Goal: Information Seeking & Learning: Learn about a topic

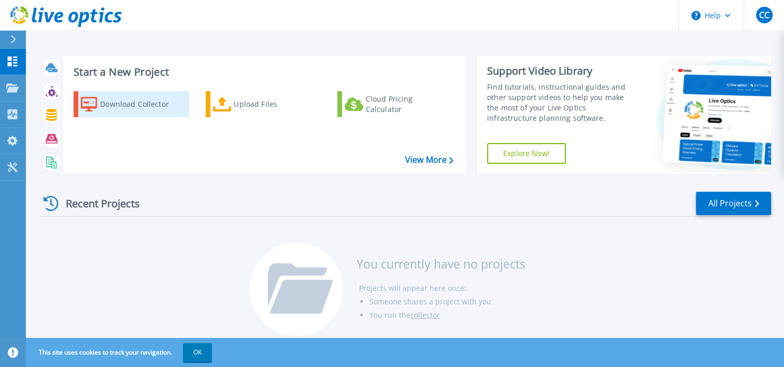
click at [135, 101] on div "Download Collector" at bounding box center [141, 104] width 83 height 21
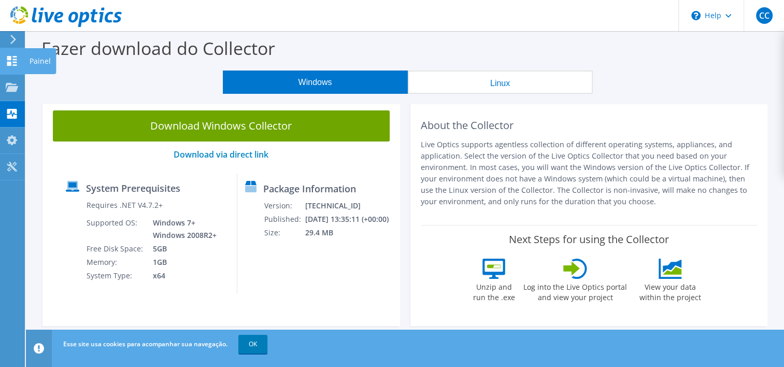
click at [6, 62] on icon at bounding box center [12, 61] width 12 height 10
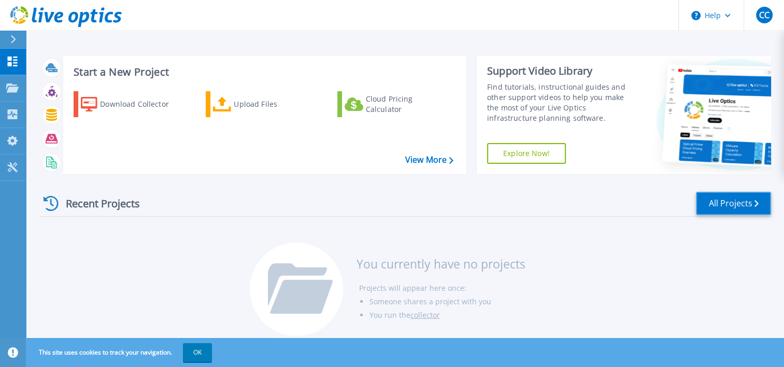
click at [719, 198] on link "All Projects" at bounding box center [733, 203] width 75 height 23
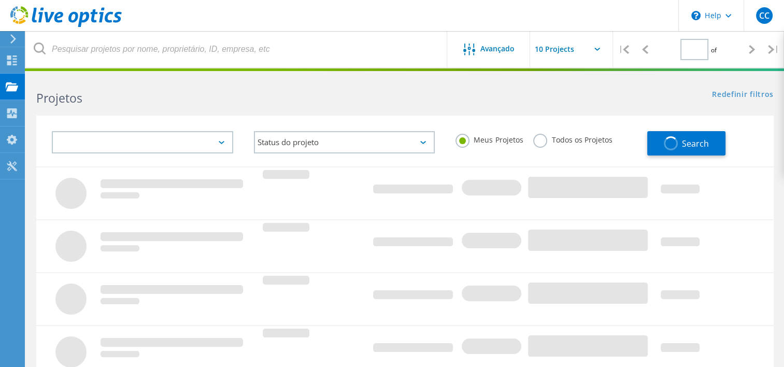
type input "1"
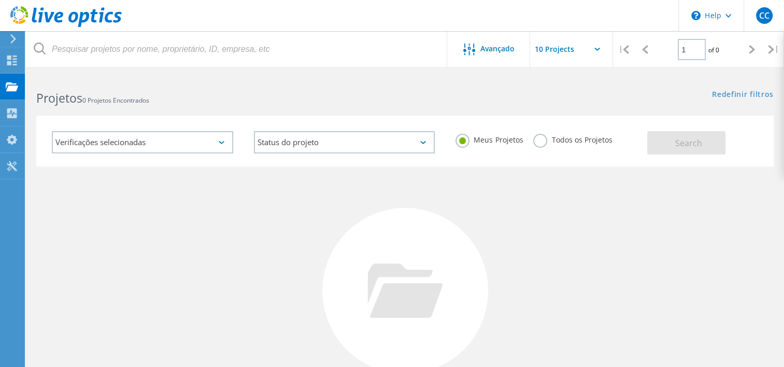
click at [566, 52] on input "text" at bounding box center [582, 49] width 104 height 36
click at [458, 75] on div "Redefinir filtros Mostrar filtros" at bounding box center [594, 84] width 379 height 19
click at [15, 34] on icon at bounding box center [13, 38] width 8 height 9
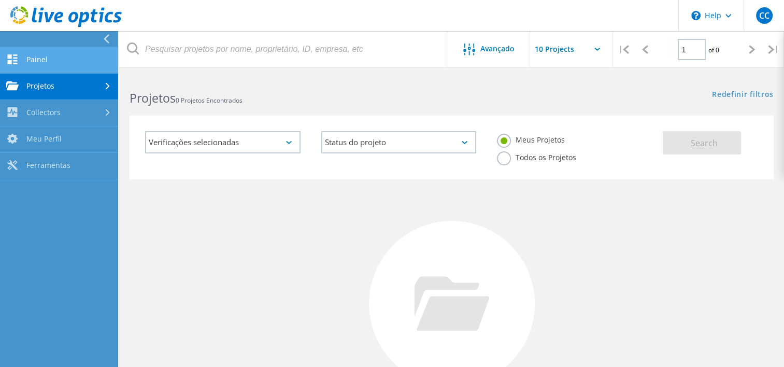
click at [42, 58] on link "Painel" at bounding box center [59, 60] width 118 height 26
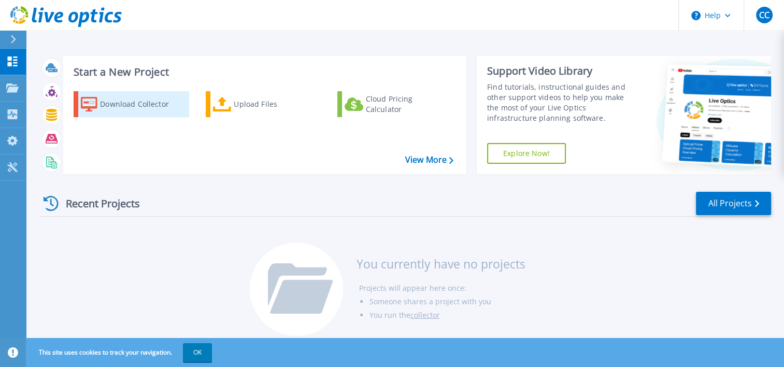
click at [140, 99] on div "Download Collector" at bounding box center [141, 104] width 83 height 21
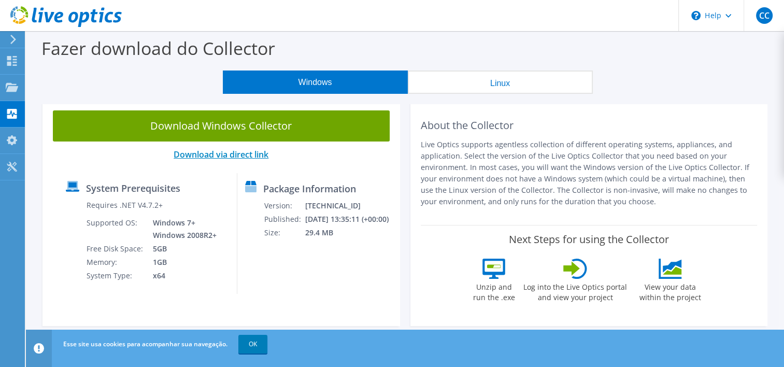
click at [255, 156] on link "Download via direct link" at bounding box center [221, 154] width 95 height 11
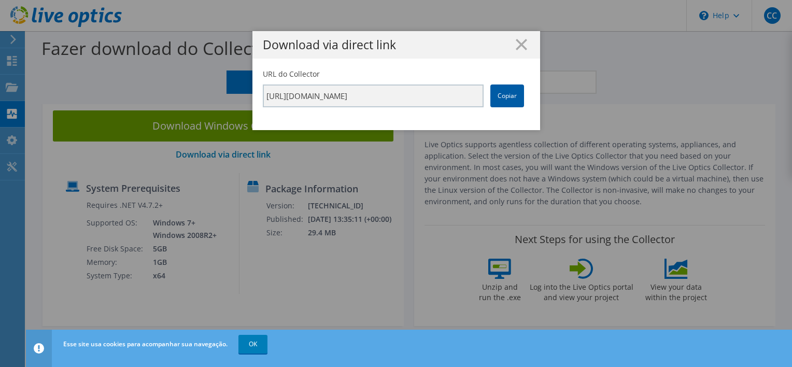
click at [502, 92] on link "Copiar" at bounding box center [507, 95] width 34 height 23
click at [520, 41] on line at bounding box center [521, 44] width 10 height 10
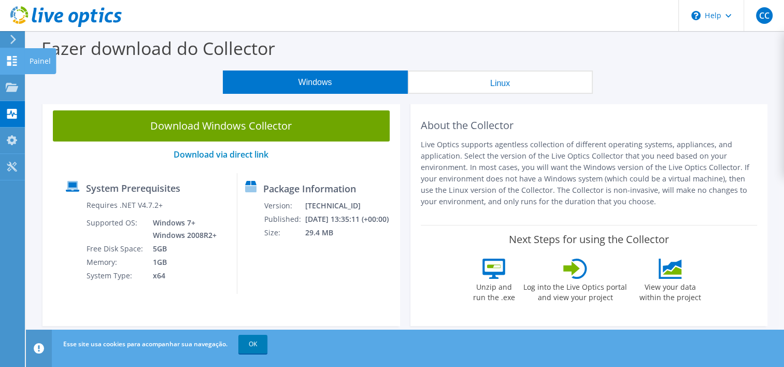
click at [12, 64] on icon at bounding box center [12, 61] width 12 height 10
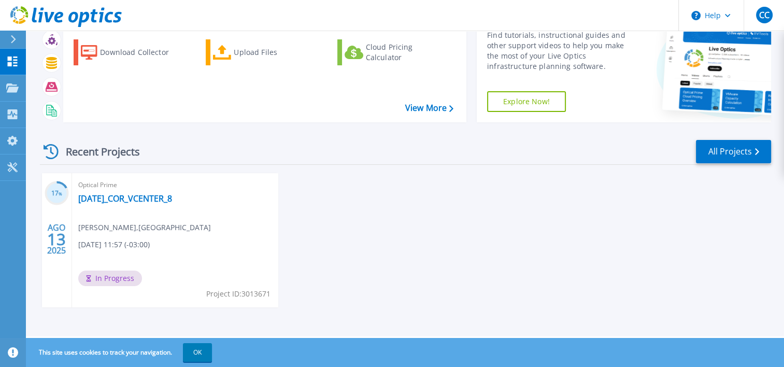
scroll to position [52, 0]
click at [773, 15] on button "CC" at bounding box center [764, 15] width 40 height 31
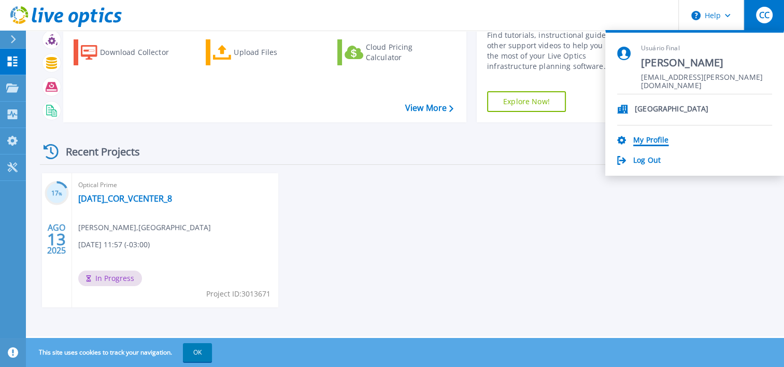
click at [648, 140] on link "My Profile" at bounding box center [650, 141] width 35 height 10
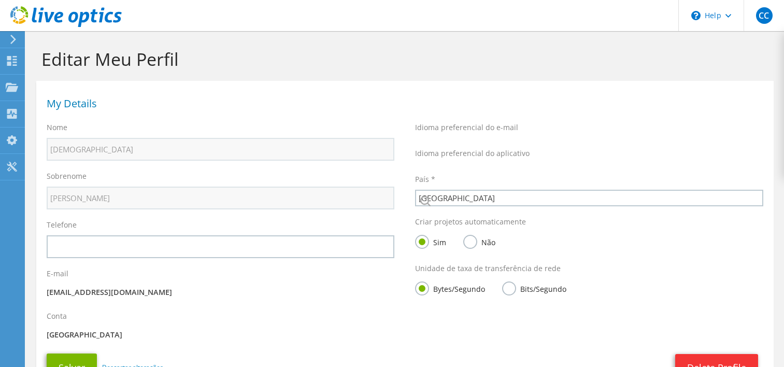
select select "30"
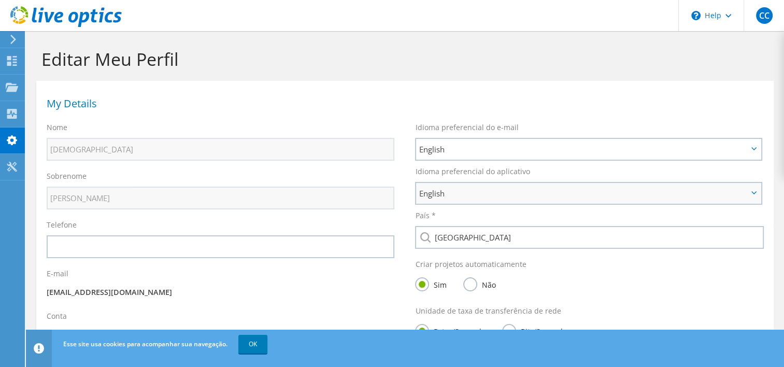
click at [502, 196] on span "English" at bounding box center [583, 193] width 329 height 12
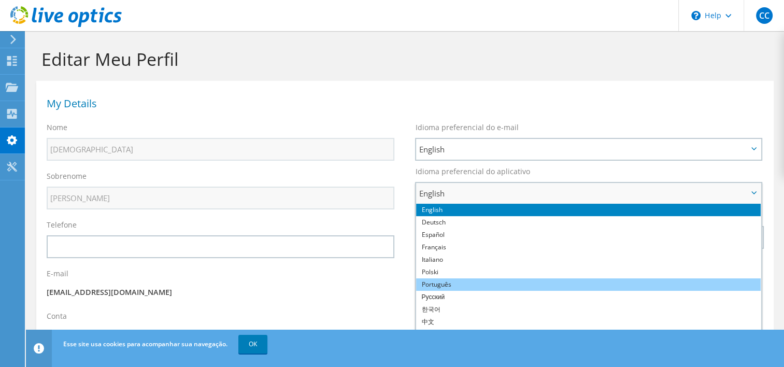
click at [501, 283] on li "Português" at bounding box center [588, 284] width 345 height 12
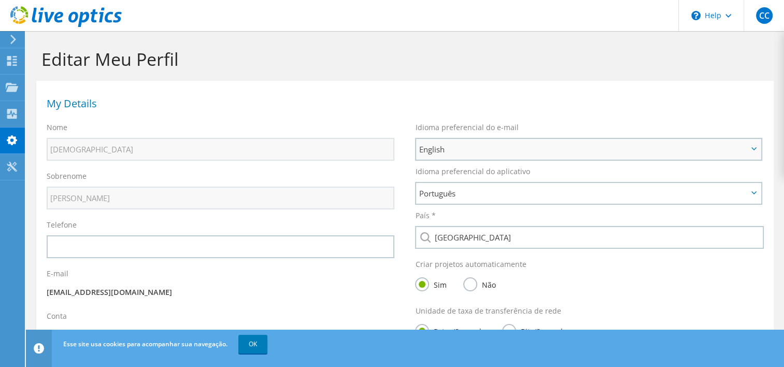
click at [491, 144] on span "English" at bounding box center [583, 149] width 329 height 12
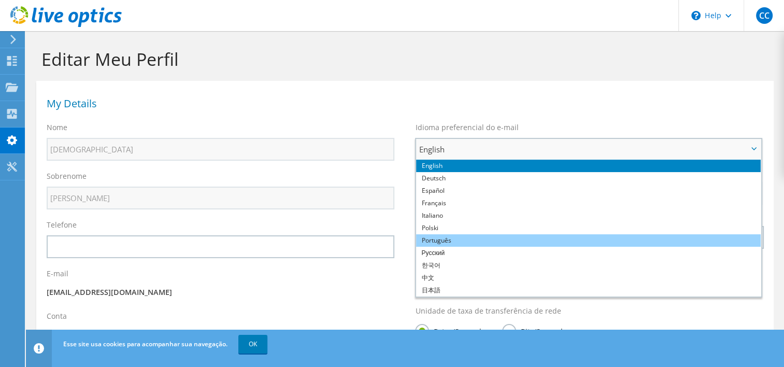
click at [472, 236] on li "Português" at bounding box center [588, 240] width 345 height 12
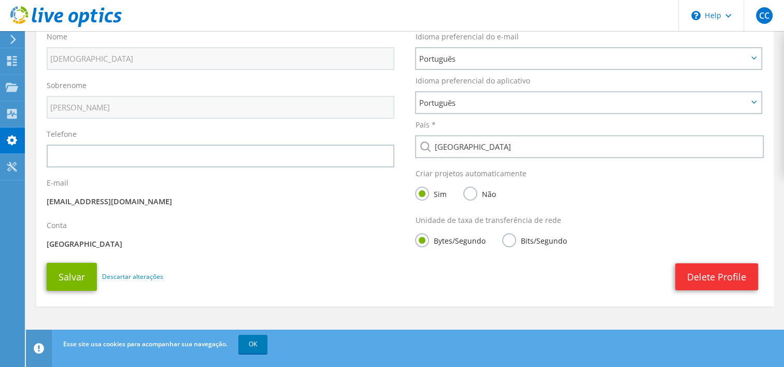
scroll to position [91, 0]
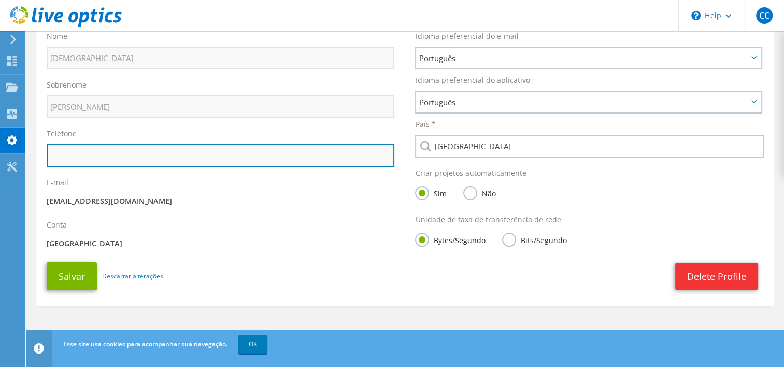
click at [141, 153] on input "text" at bounding box center [221, 155] width 348 height 23
type input "21996164083"
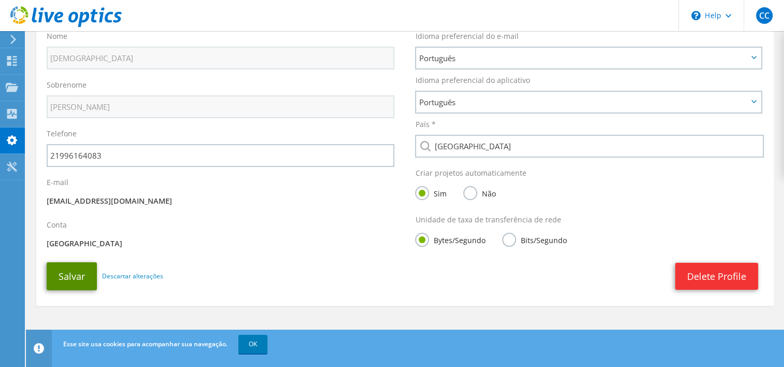
click at [80, 280] on button "Salvar" at bounding box center [72, 276] width 50 height 28
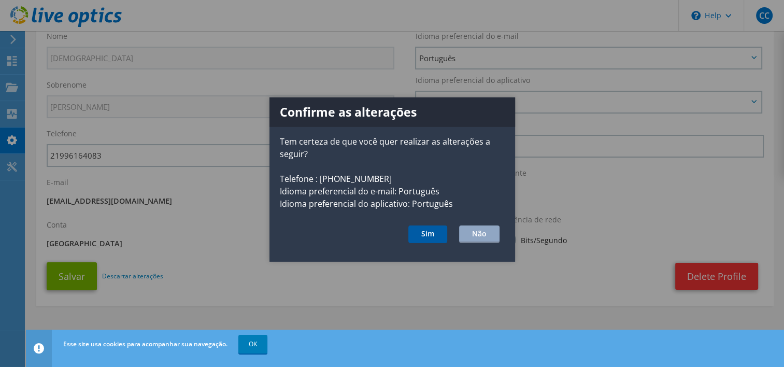
click at [421, 235] on button "Sim" at bounding box center [427, 234] width 39 height 18
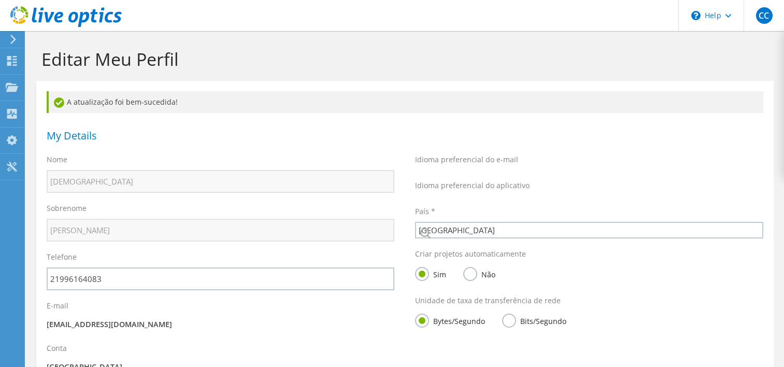
select select "30"
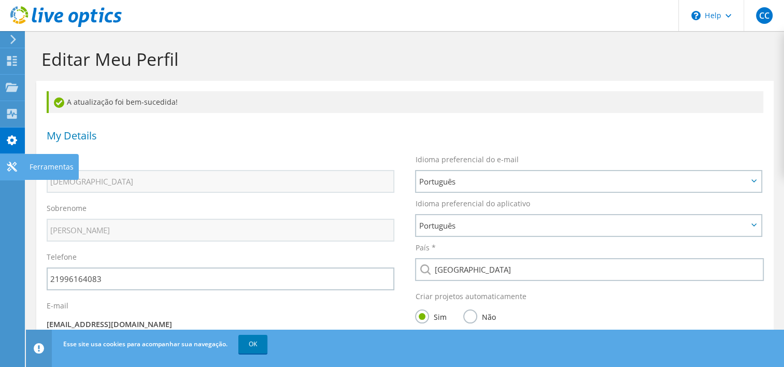
click at [12, 163] on icon at bounding box center [12, 167] width 12 height 10
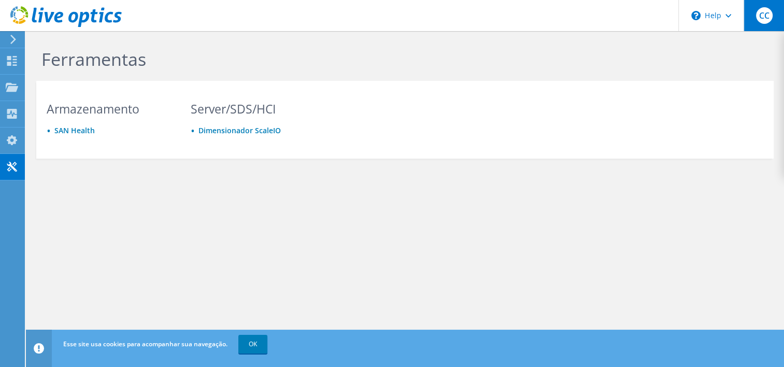
click at [763, 23] on span "CC" at bounding box center [764, 15] width 17 height 17
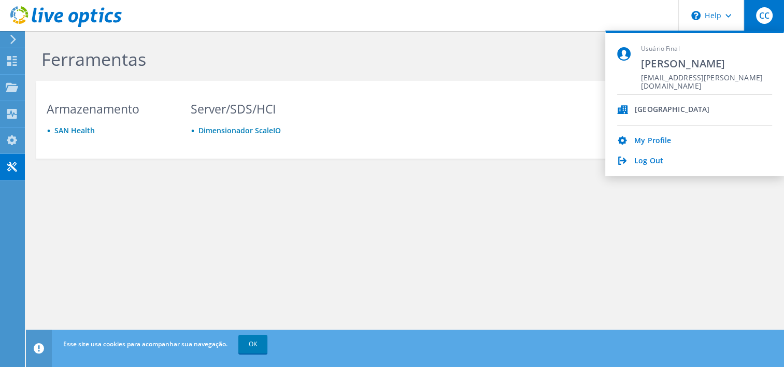
click at [649, 107] on div "[GEOGRAPHIC_DATA]" at bounding box center [672, 110] width 75 height 10
click at [648, 138] on link "My Profile" at bounding box center [652, 141] width 37 height 10
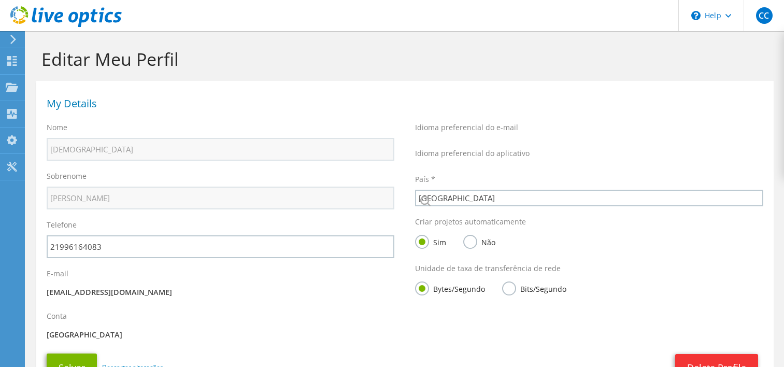
select select "30"
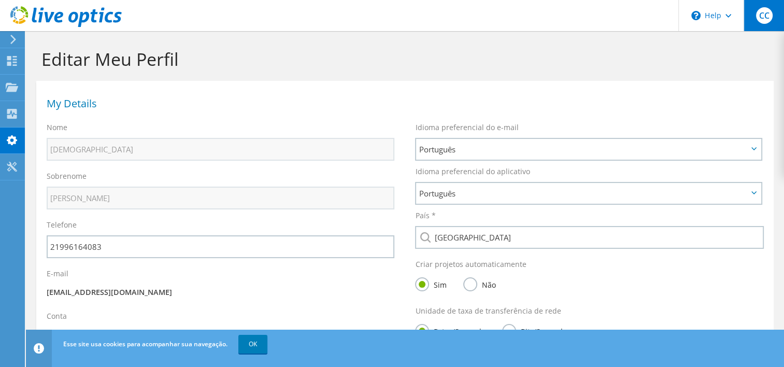
click at [772, 12] on div "CC" at bounding box center [764, 15] width 40 height 31
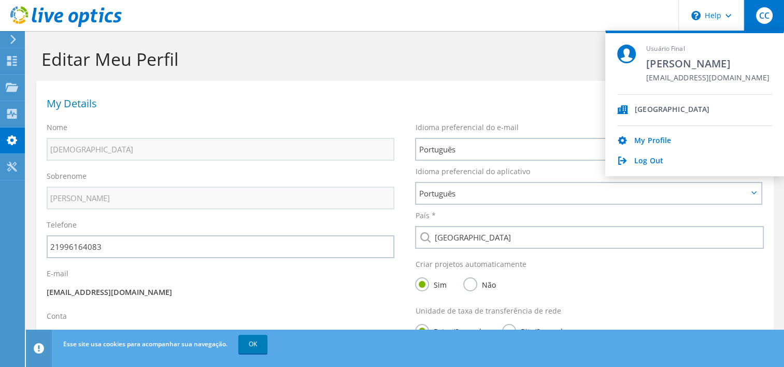
click at [644, 111] on div "[GEOGRAPHIC_DATA]" at bounding box center [672, 110] width 75 height 10
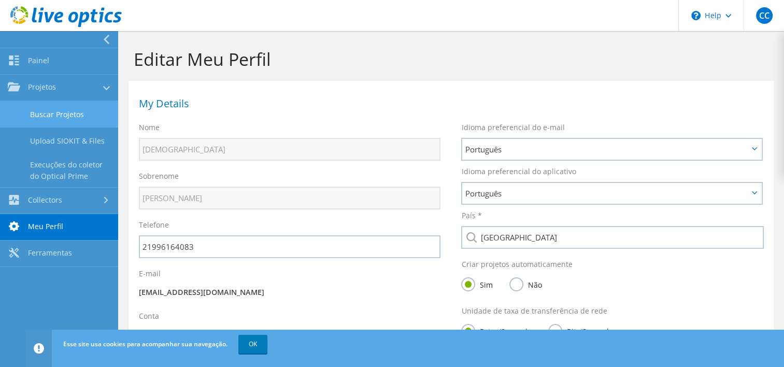
click at [60, 111] on link "Buscar Projetos" at bounding box center [59, 114] width 118 height 26
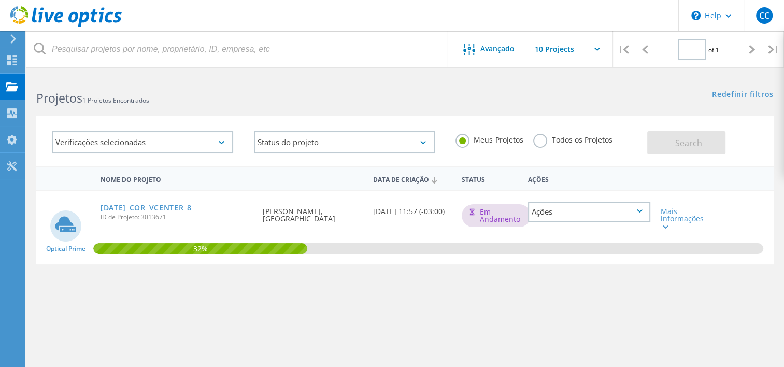
type input "1"
click at [584, 209] on div "Ações" at bounding box center [589, 212] width 122 height 20
click at [415, 80] on div "Redefinir filtros Mostrar filtros" at bounding box center [594, 84] width 379 height 19
click at [668, 220] on div "Mais informações" at bounding box center [685, 219] width 49 height 22
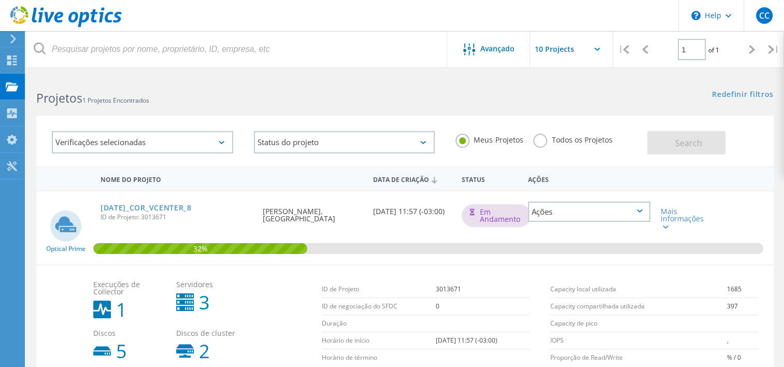
click at [587, 48] on input "text" at bounding box center [582, 49] width 104 height 36
click at [369, 73] on html "\n Help Explore Helpful Articles Contact Support CC Usuário Final [PERSON_NAME]…" at bounding box center [392, 238] width 784 height 477
click at [12, 167] on use at bounding box center [12, 166] width 10 height 10
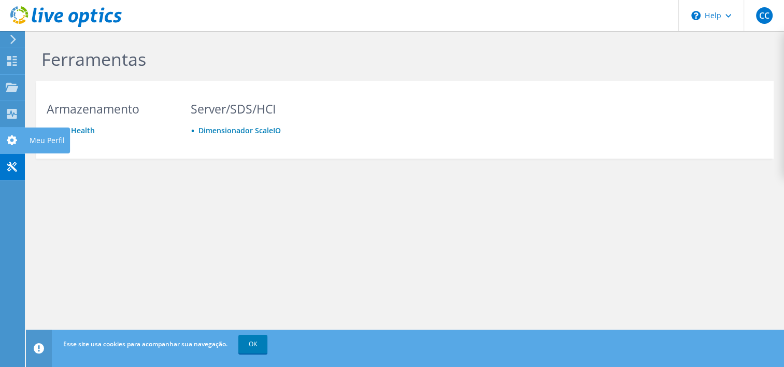
click at [15, 137] on use at bounding box center [12, 140] width 10 height 10
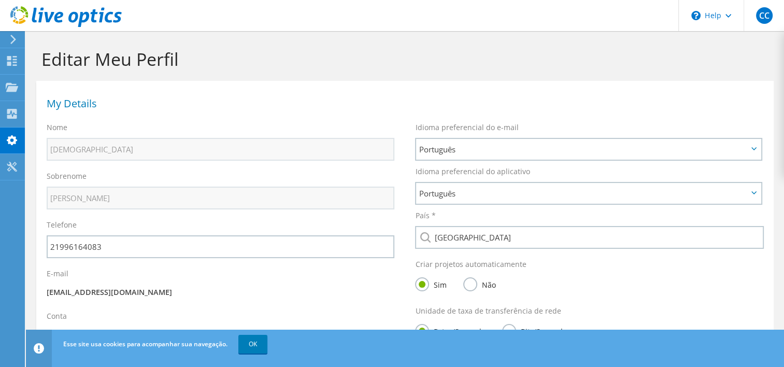
click at [538, 81] on section "My Details Nome [DEMOGRAPHIC_DATA] Sobrenome Carvalho Telefone 21996164083" at bounding box center [404, 239] width 737 height 316
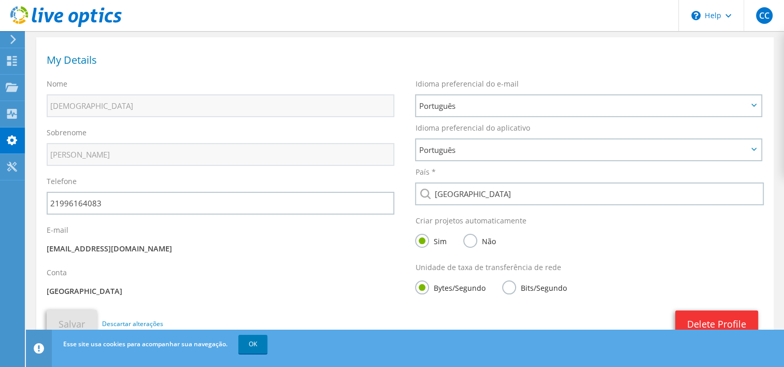
scroll to position [91, 0]
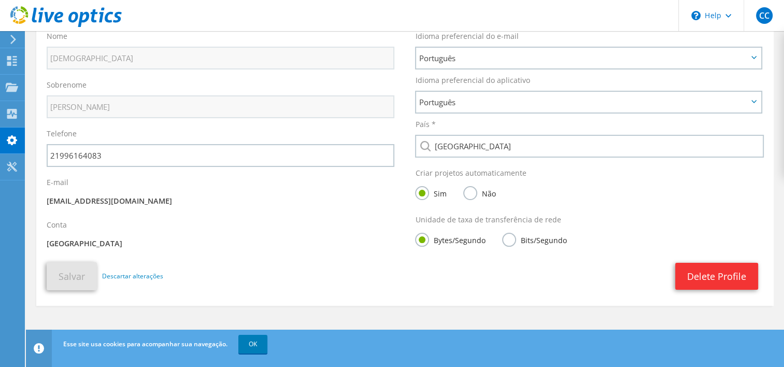
click at [53, 233] on div "Conta [GEOGRAPHIC_DATA]" at bounding box center [220, 236] width 368 height 42
click at [56, 222] on label "Conta" at bounding box center [57, 225] width 20 height 10
click at [60, 244] on p "[GEOGRAPHIC_DATA]" at bounding box center [221, 243] width 348 height 11
drag, startPoint x: 60, startPoint y: 244, endPoint x: 131, endPoint y: 236, distance: 71.4
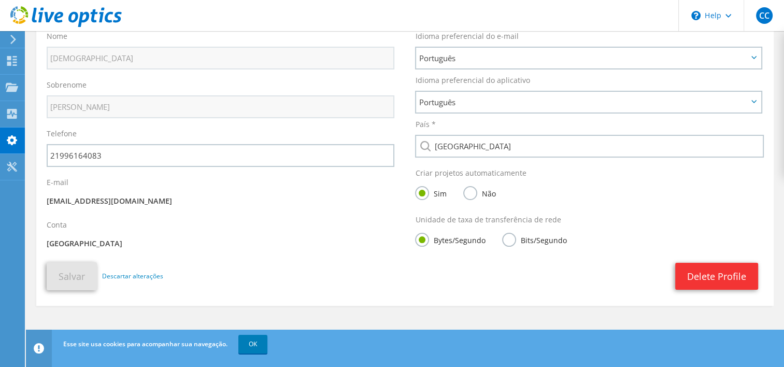
click at [131, 238] on p "[GEOGRAPHIC_DATA]" at bounding box center [221, 243] width 348 height 11
click at [127, 238] on p "[GEOGRAPHIC_DATA]" at bounding box center [221, 243] width 348 height 11
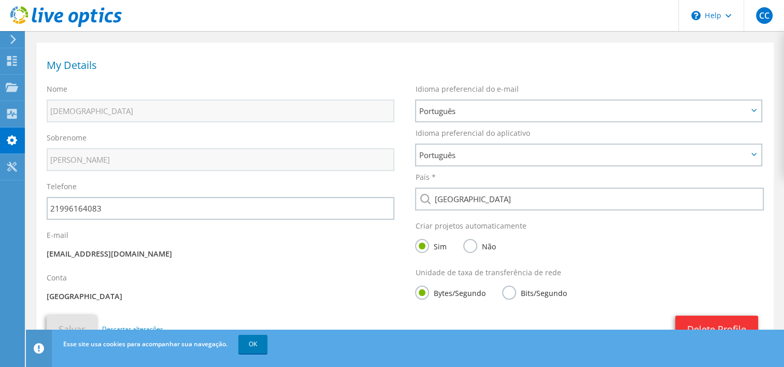
scroll to position [0, 0]
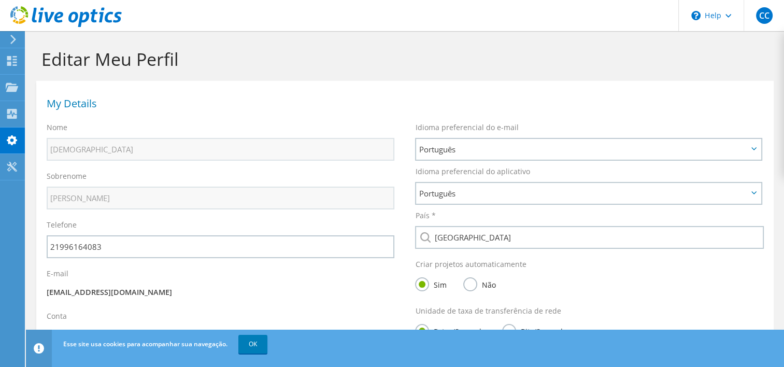
click at [21, 15] on icon at bounding box center [65, 16] width 111 height 21
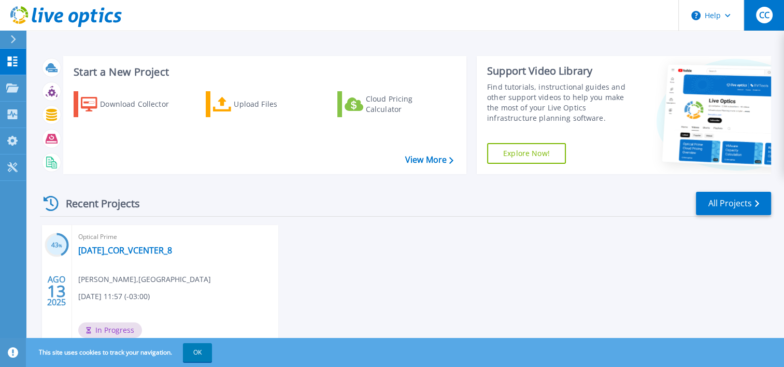
click at [761, 19] on span "CC" at bounding box center [764, 15] width 10 height 8
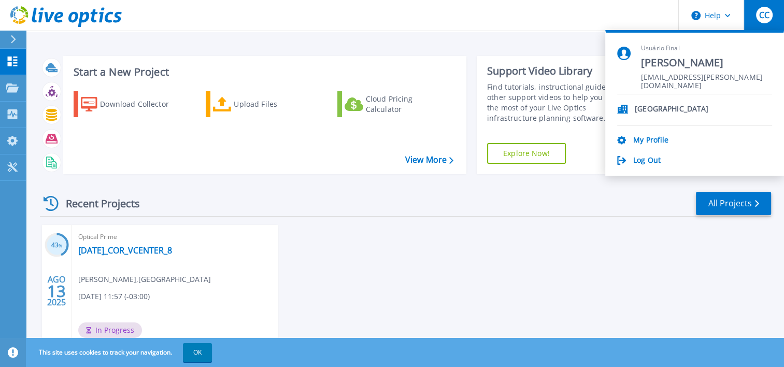
click at [642, 111] on p "[GEOGRAPHIC_DATA]" at bounding box center [672, 110] width 74 height 10
click at [610, 108] on section "Usuário Final [PERSON_NAME] [PERSON_NAME][EMAIL_ADDRESS][DOMAIN_NAME] [PERSON_N…" at bounding box center [694, 103] width 179 height 146
click at [625, 110] on icon at bounding box center [622, 109] width 11 height 9
drag, startPoint x: 625, startPoint y: 110, endPoint x: 638, endPoint y: 110, distance: 12.4
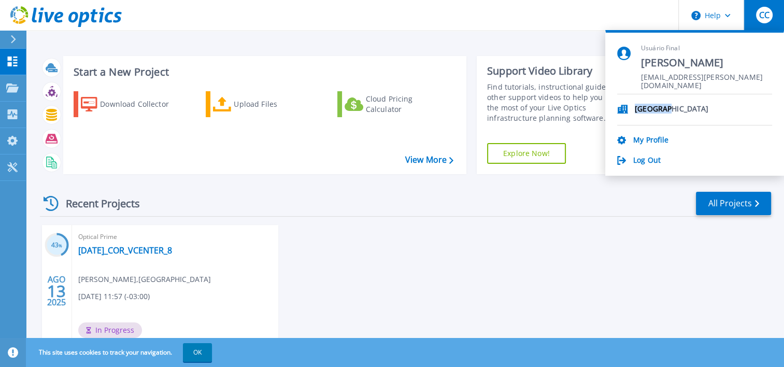
click at [638, 110] on p "[GEOGRAPHIC_DATA]" at bounding box center [672, 110] width 74 height 10
click at [633, 109] on li "[GEOGRAPHIC_DATA]" at bounding box center [694, 109] width 155 height 31
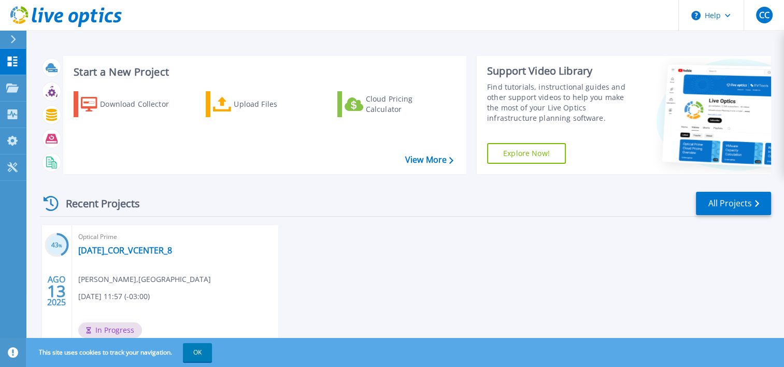
click at [435, 24] on header "Help CC Usuário Final Cristiano Carvalho cristiano.carvalho@talents.com.br Piem…" at bounding box center [392, 15] width 784 height 31
click at [15, 119] on link "Collectors Collectors" at bounding box center [13, 115] width 26 height 26
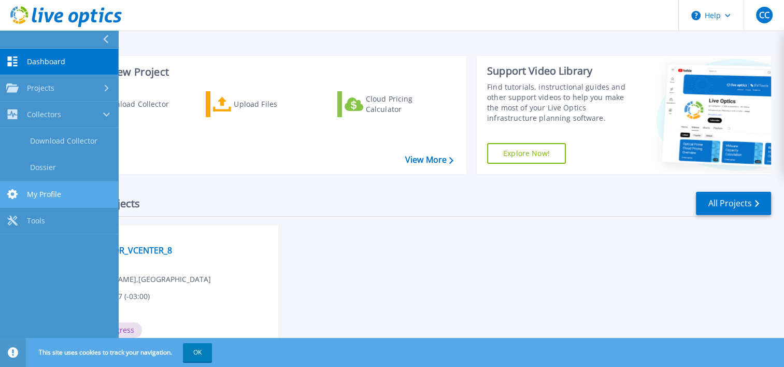
click at [36, 195] on span "My Profile" at bounding box center [44, 194] width 34 height 9
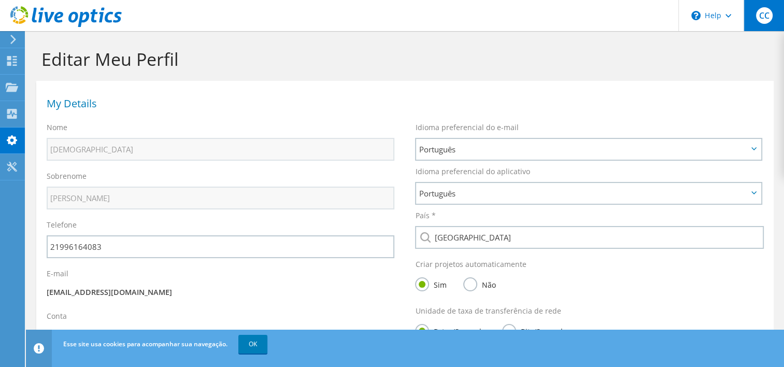
click at [774, 20] on div "CC" at bounding box center [764, 15] width 40 height 31
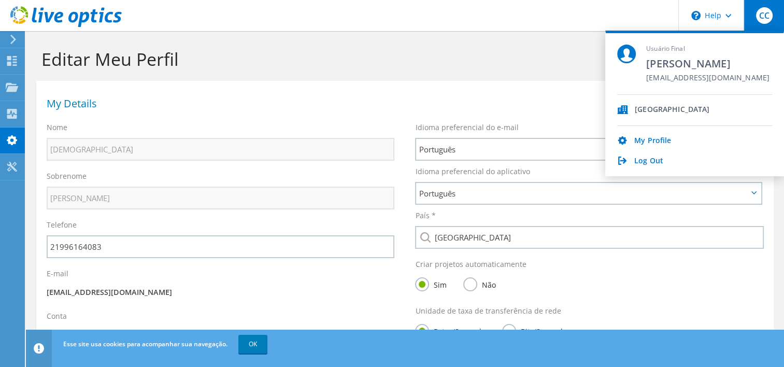
click at [492, 69] on h1 "Editar Meu Perfil" at bounding box center [402, 59] width 722 height 22
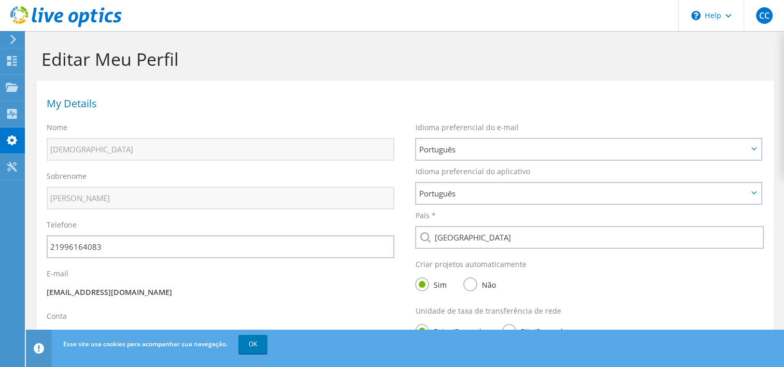
click at [224, 69] on h1 "Editar Meu Perfil" at bounding box center [402, 59] width 722 height 22
click at [9, 63] on use at bounding box center [12, 61] width 10 height 10
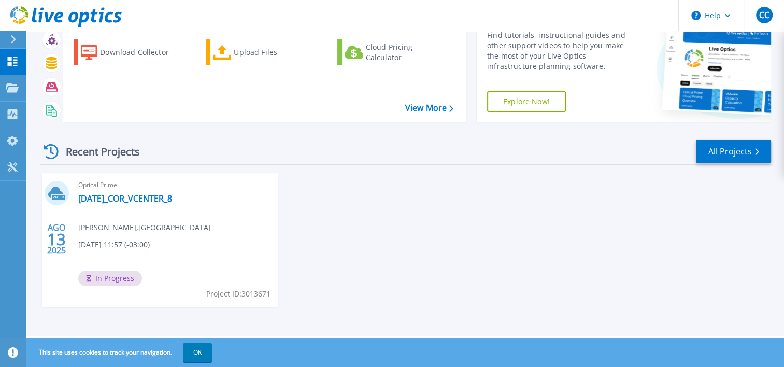
scroll to position [52, 0]
click at [172, 197] on link "[DATE]_COR_VCENTER_8" at bounding box center [125, 198] width 94 height 10
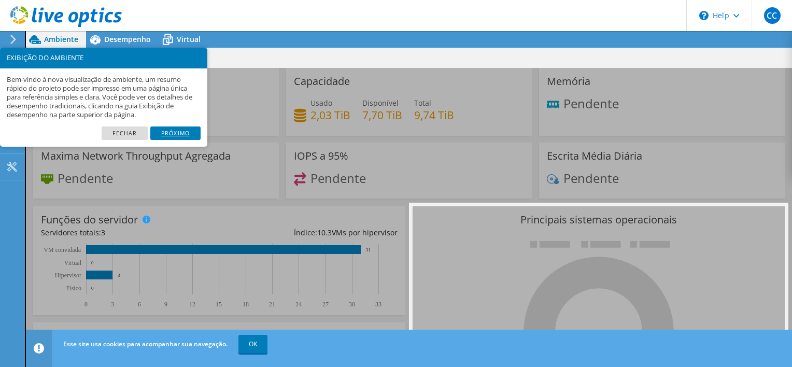
click at [168, 133] on link "Próximo" at bounding box center [175, 132] width 50 height 13
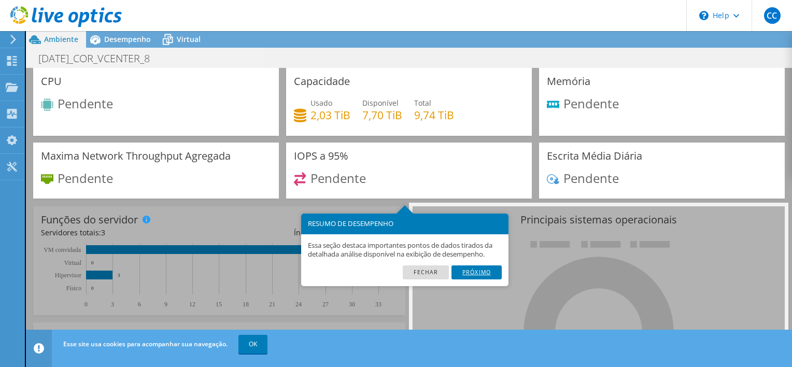
click at [473, 269] on link "Próximo" at bounding box center [476, 271] width 50 height 13
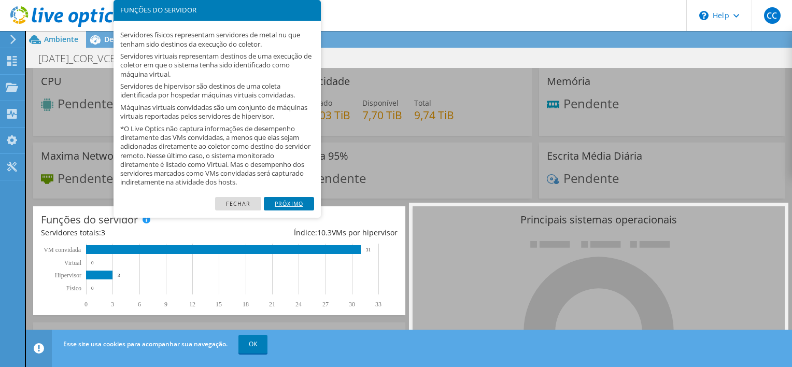
click at [289, 199] on link "Próximo" at bounding box center [289, 203] width 50 height 13
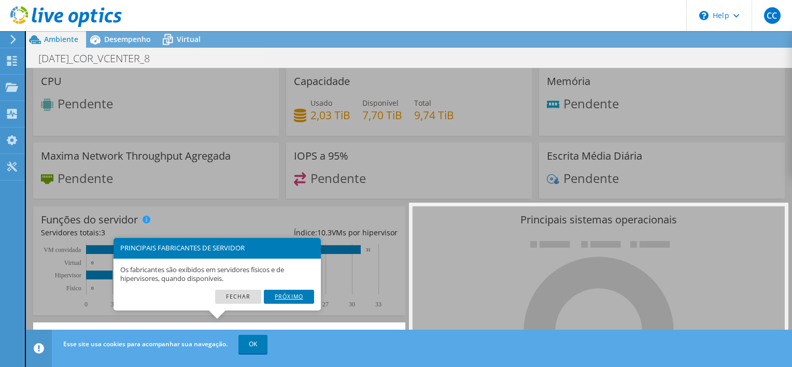
click at [301, 297] on link "Próximo" at bounding box center [289, 296] width 50 height 13
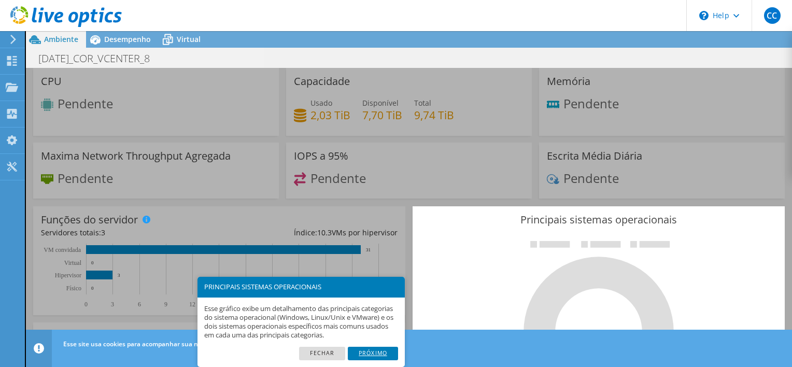
click at [365, 356] on link "Próximo" at bounding box center [373, 353] width 50 height 13
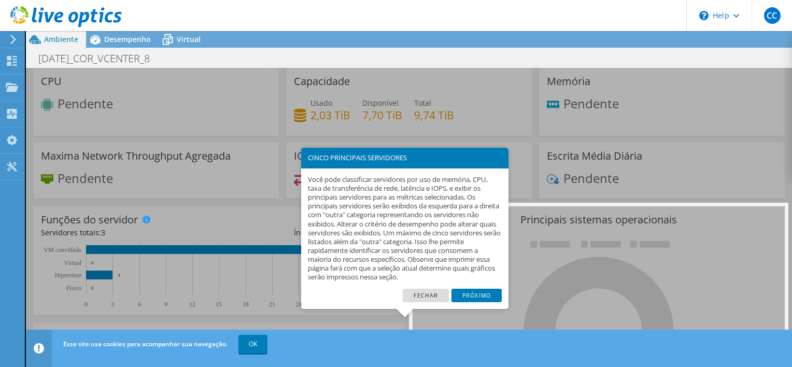
scroll to position [149, 0]
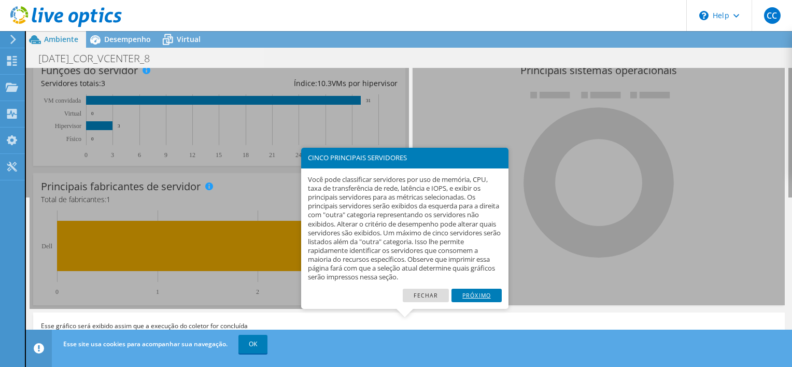
click at [474, 294] on link "Próximo" at bounding box center [476, 295] width 50 height 13
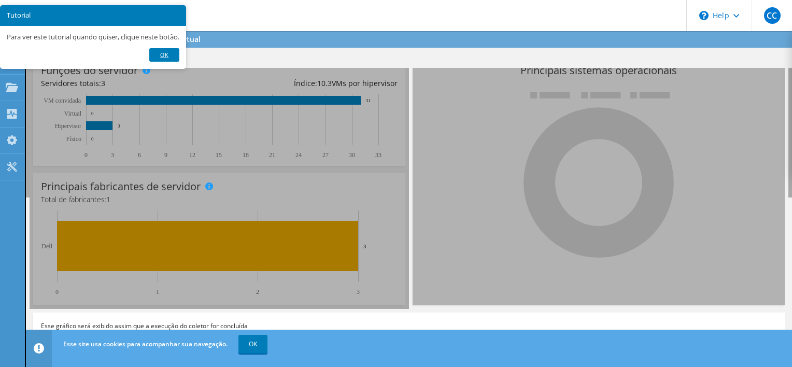
click at [167, 54] on link "Ok" at bounding box center [164, 54] width 30 height 13
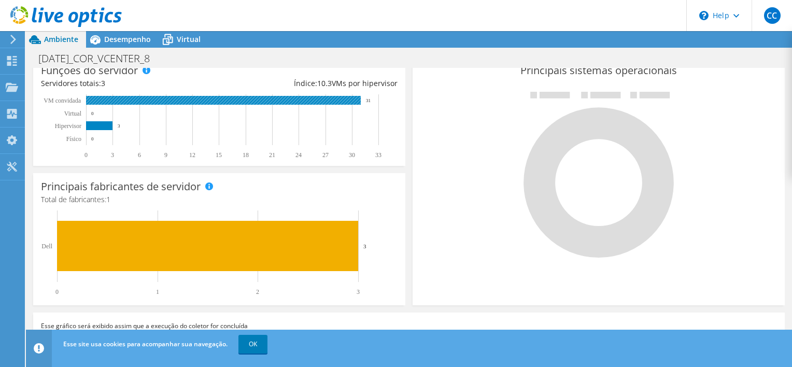
click at [178, 99] on rect at bounding box center [223, 100] width 275 height 9
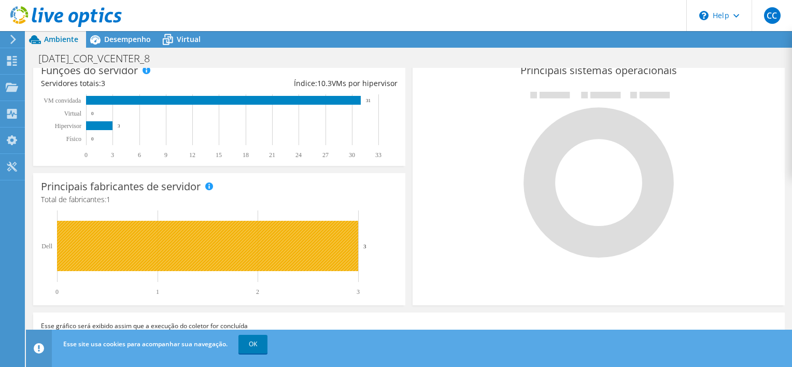
click at [189, 239] on rect at bounding box center [207, 246] width 301 height 50
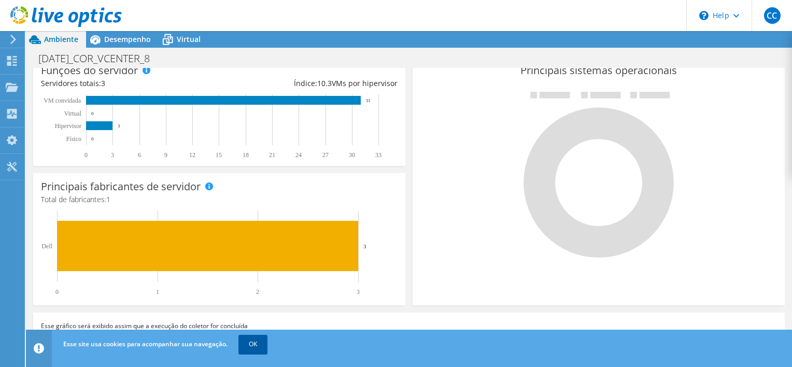
click at [249, 349] on link "OK" at bounding box center [252, 344] width 29 height 19
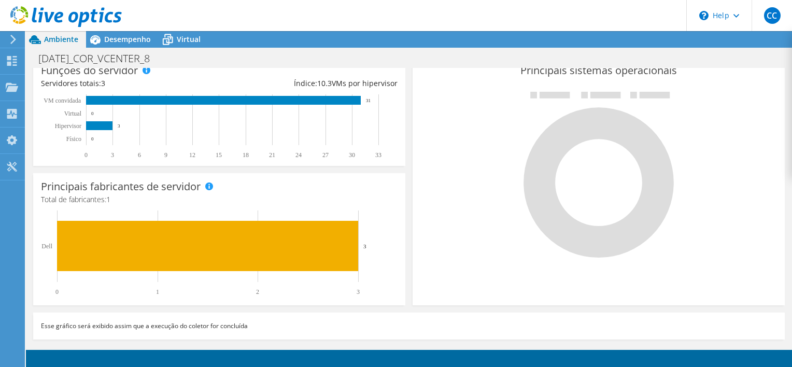
scroll to position [0, 0]
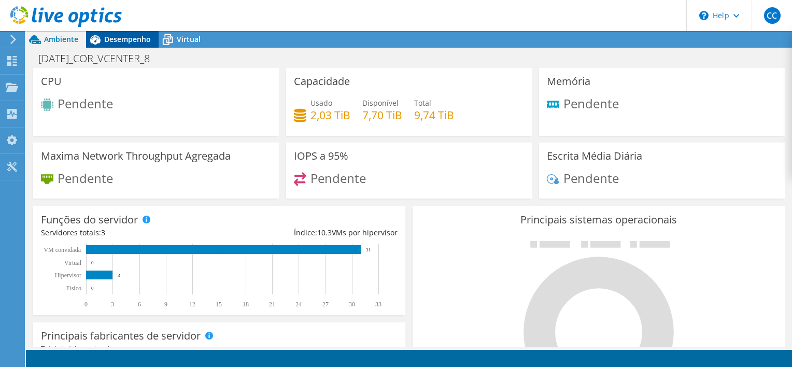
click at [114, 38] on span "Desempenho" at bounding box center [127, 39] width 47 height 10
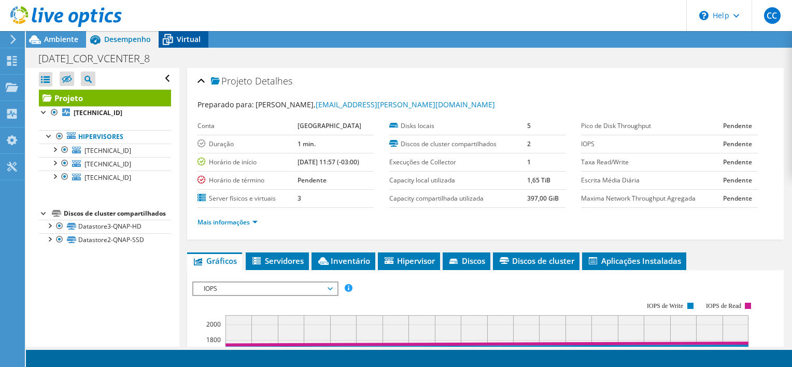
click at [174, 36] on icon at bounding box center [168, 40] width 18 height 18
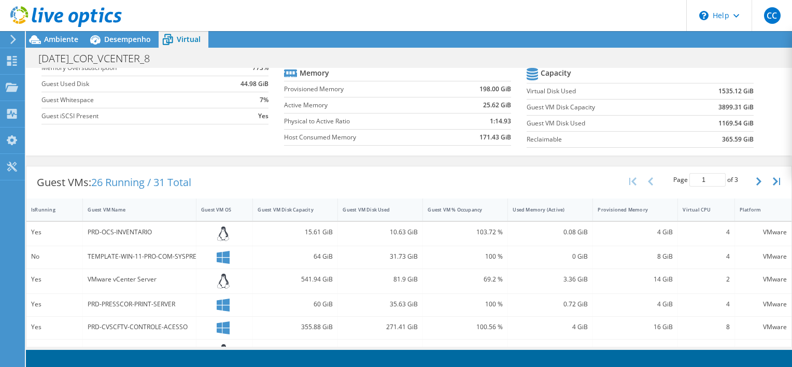
scroll to position [133, 0]
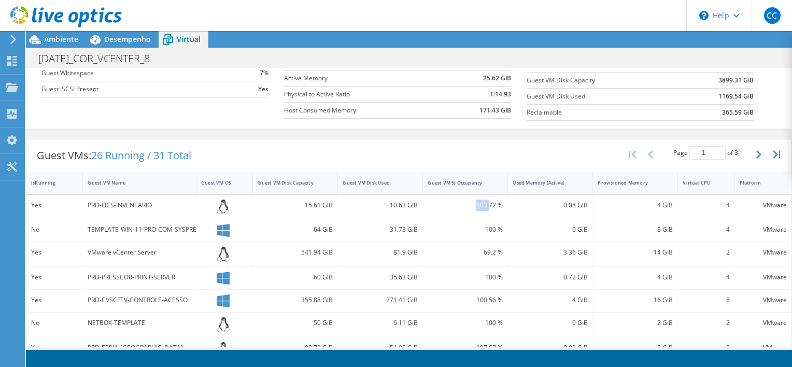
drag, startPoint x: 470, startPoint y: 203, endPoint x: 484, endPoint y: 206, distance: 14.2
click at [484, 206] on div "103.72 %" at bounding box center [464, 204] width 75 height 11
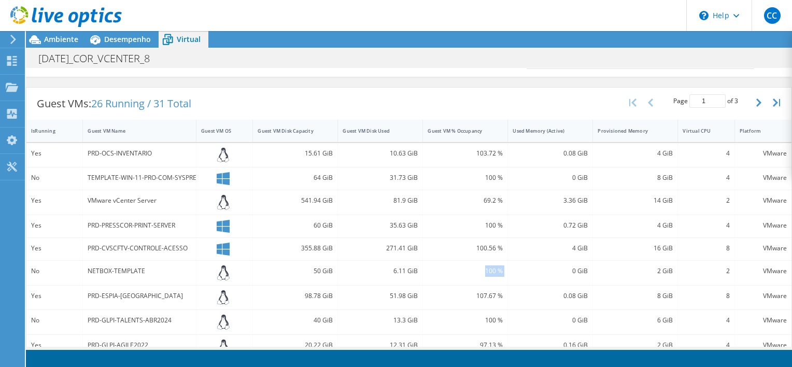
drag, startPoint x: 475, startPoint y: 271, endPoint x: 508, endPoint y: 271, distance: 33.2
click at [508, 271] on div "No NETBOX-TEMPLATE 50 GiB 6.11 GiB 100 % 0 GiB 2 GiB 2 VMware" at bounding box center [408, 273] width 765 height 24
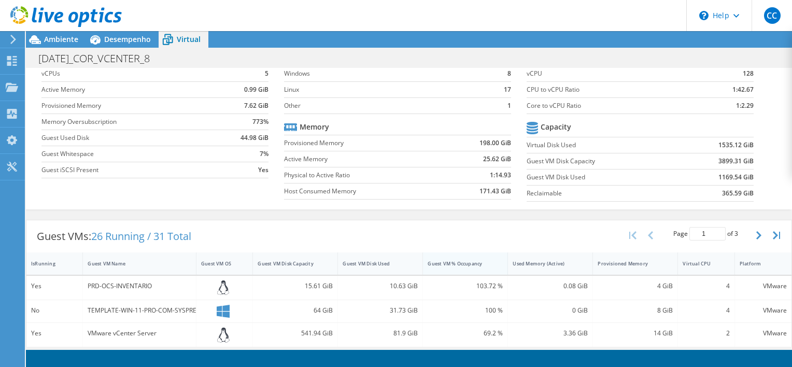
scroll to position [0, 0]
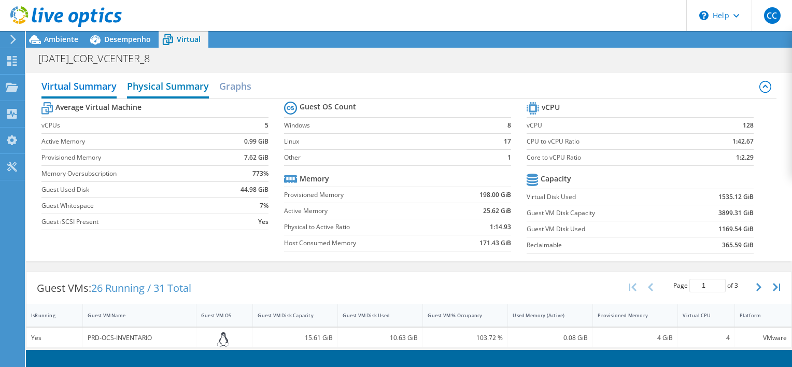
click at [195, 85] on h2 "Physical Summary" at bounding box center [168, 87] width 82 height 23
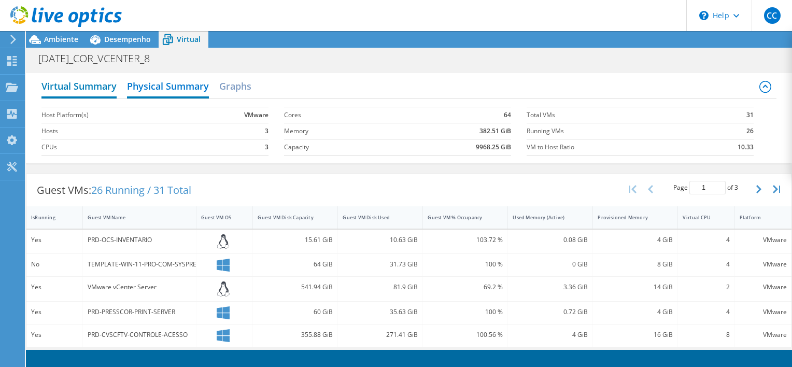
click at [87, 85] on h2 "Virtual Summary" at bounding box center [78, 87] width 75 height 23
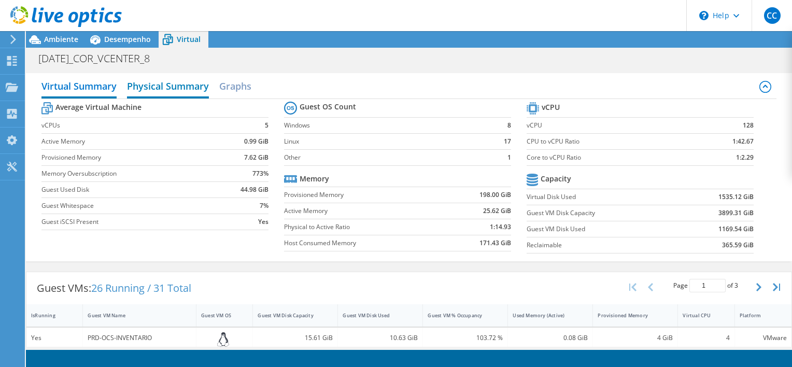
click at [170, 79] on h2 "Physical Summary" at bounding box center [168, 87] width 82 height 23
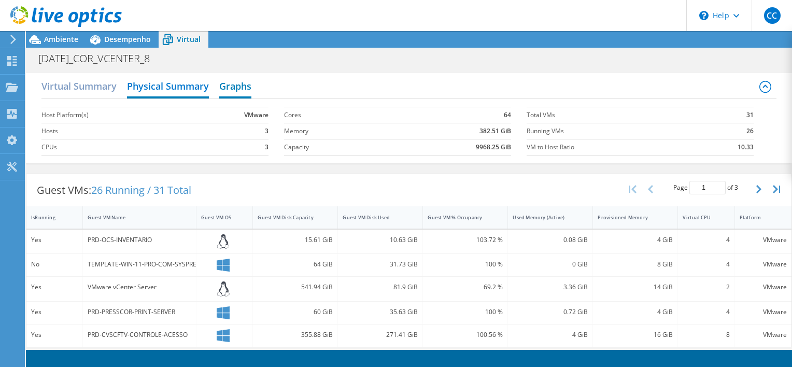
click at [238, 85] on h2 "Graphs" at bounding box center [235, 87] width 32 height 23
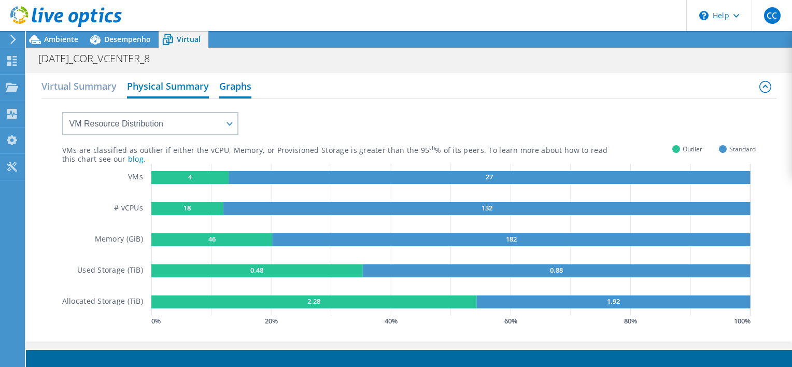
click at [169, 83] on h2 "Physical Summary" at bounding box center [168, 87] width 82 height 23
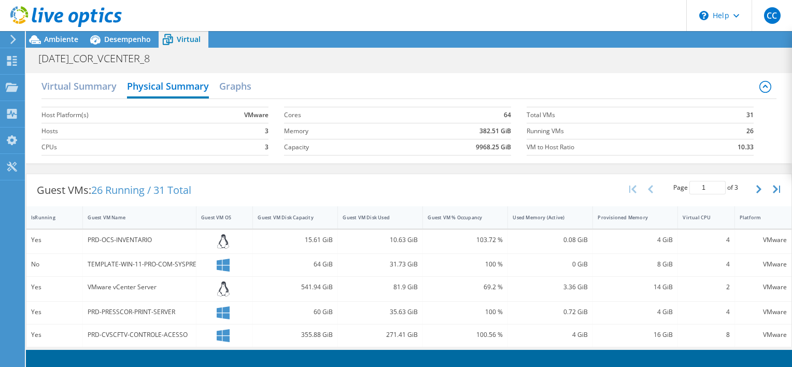
click at [764, 85] on div "Virtual Summary Physical Summary Graphs" at bounding box center [408, 87] width 735 height 23
click at [759, 84] on icon at bounding box center [765, 87] width 12 height 12
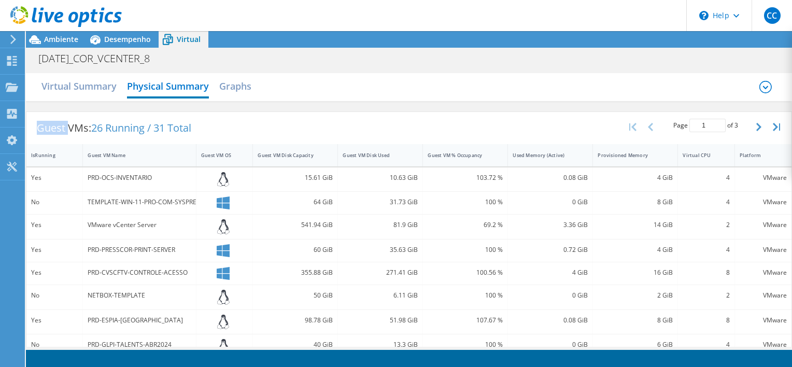
click at [759, 85] on icon at bounding box center [765, 87] width 12 height 12
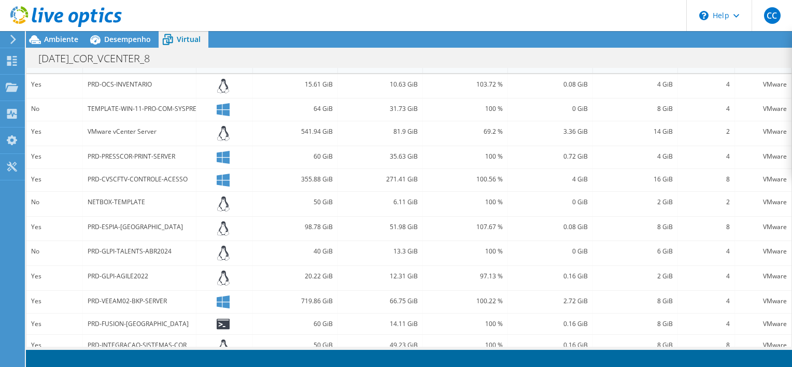
scroll to position [104, 0]
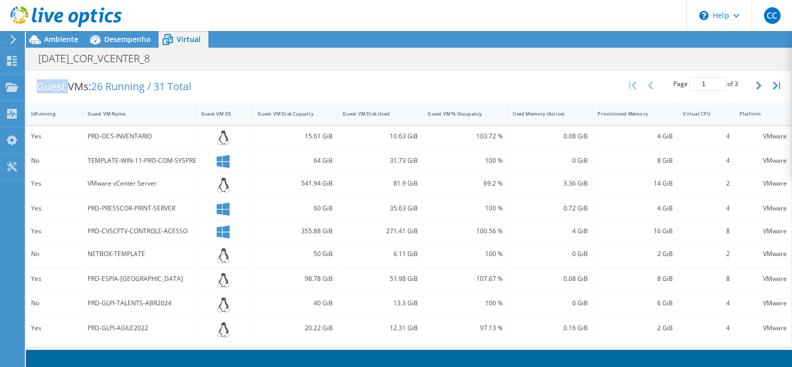
click at [687, 112] on div "Virtual CPU" at bounding box center [699, 113] width 34 height 7
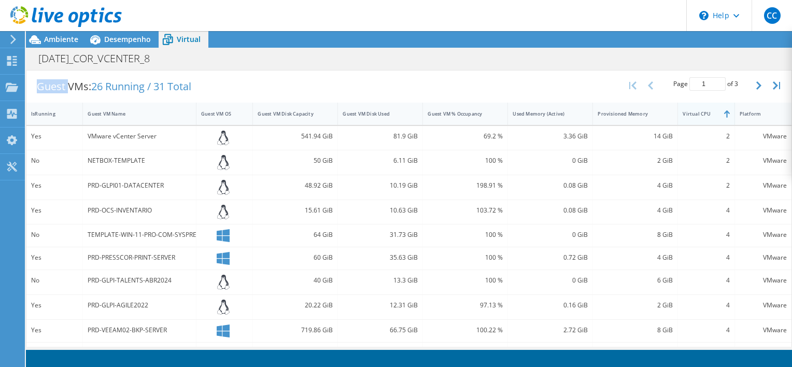
click at [687, 112] on div "Virtual CPU" at bounding box center [699, 113] width 34 height 7
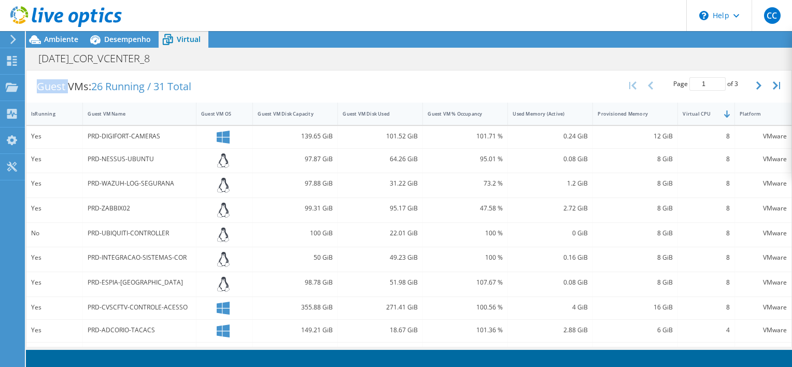
scroll to position [155, 0]
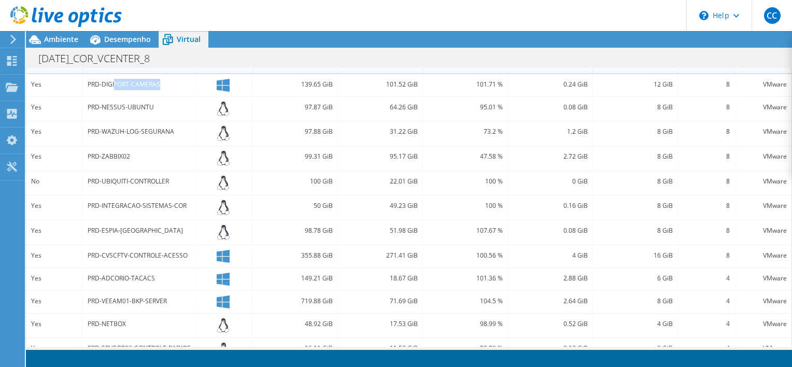
drag, startPoint x: 127, startPoint y: 87, endPoint x: 170, endPoint y: 83, distance: 43.7
click at [170, 83] on div "PRD-DIGIFORT-CAMERAS" at bounding box center [139, 85] width 113 height 22
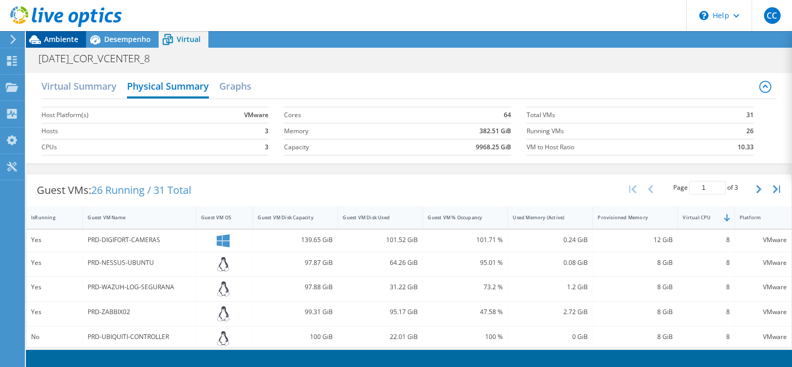
click at [58, 36] on span "Ambiente" at bounding box center [61, 39] width 34 height 10
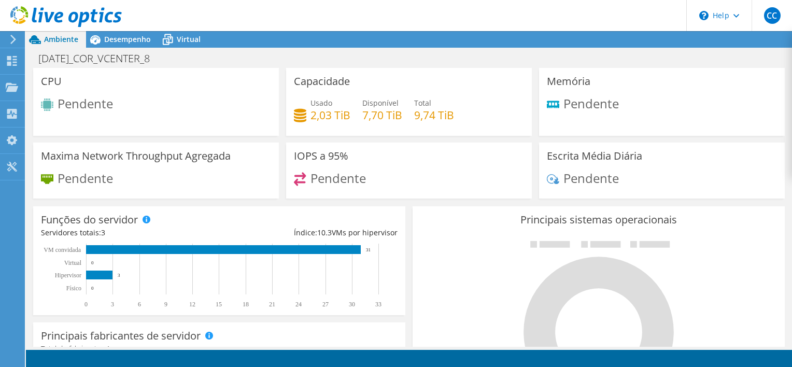
click at [68, 36] on span "Ambiente" at bounding box center [61, 39] width 34 height 10
click at [128, 41] on span "Desempenho" at bounding box center [127, 39] width 47 height 10
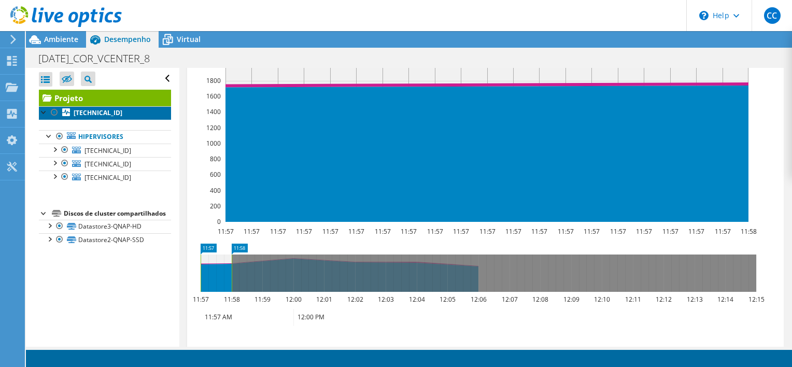
click at [102, 114] on b "10.50.30.80" at bounding box center [98, 112] width 49 height 9
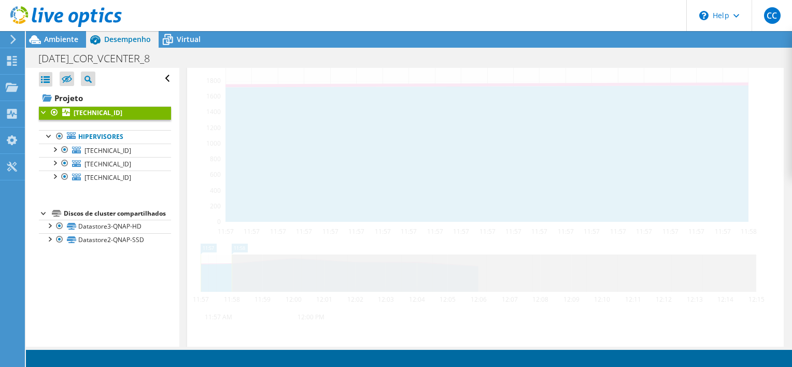
scroll to position [251, 0]
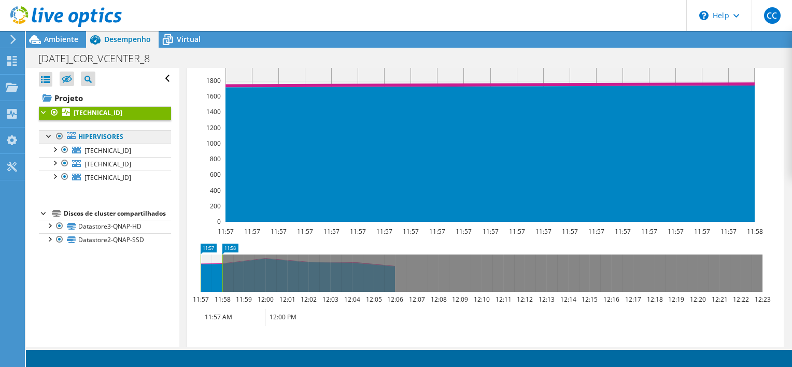
click at [105, 136] on link "Hipervisores" at bounding box center [105, 136] width 132 height 13
click at [107, 146] on span "10.50.30.80" at bounding box center [107, 150] width 47 height 9
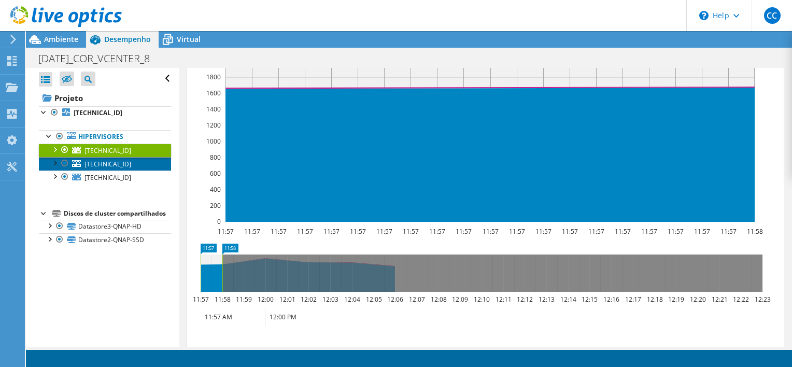
click at [107, 166] on span "10.50.30.35" at bounding box center [107, 164] width 47 height 9
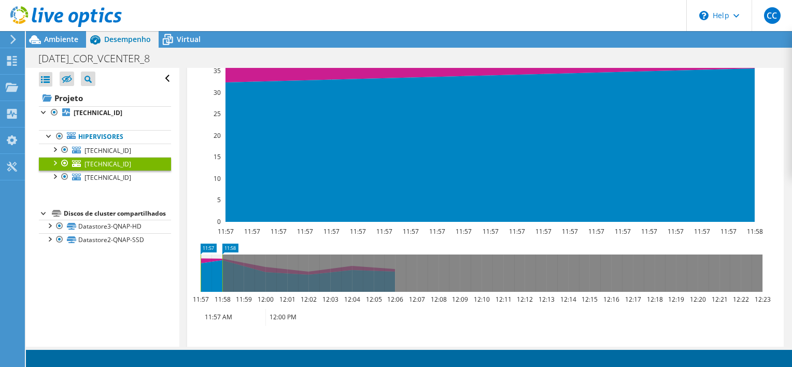
click at [108, 186] on ul "Hipervisores 10.50.30.80 DS_10.50.30.80 Datastore3-QNAP-HD" at bounding box center [105, 157] width 132 height 75
click at [105, 176] on span "10.50.30.45" at bounding box center [107, 177] width 47 height 9
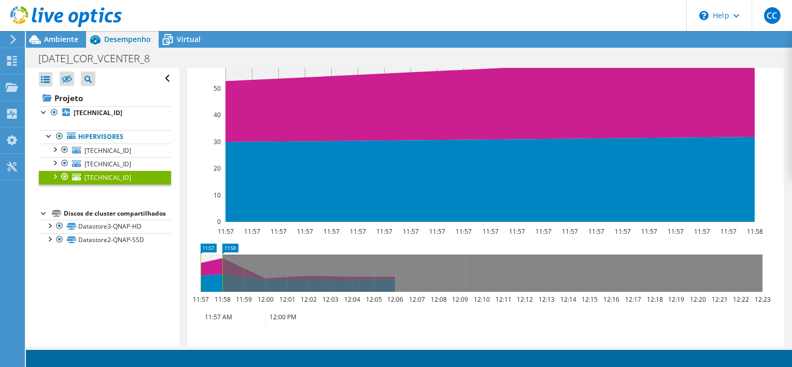
scroll to position [349, 0]
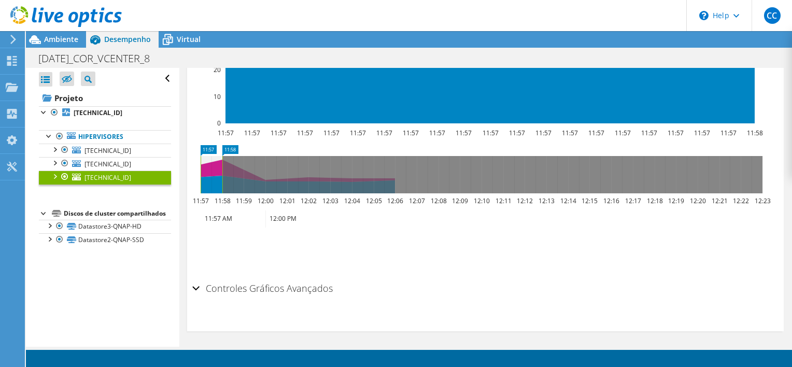
click at [311, 288] on h2 "Controles Gráficos Avançados" at bounding box center [262, 288] width 140 height 21
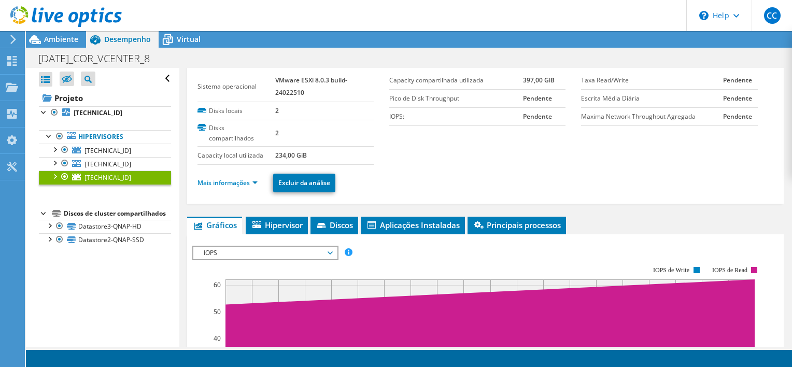
scroll to position [0, 0]
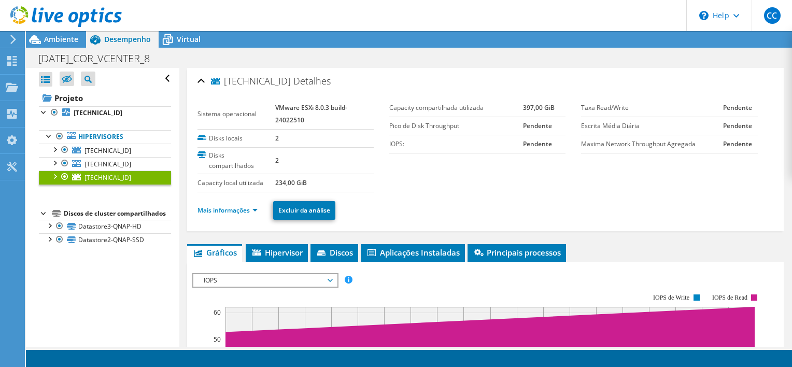
click at [278, 281] on span "IOPS" at bounding box center [264, 280] width 133 height 12
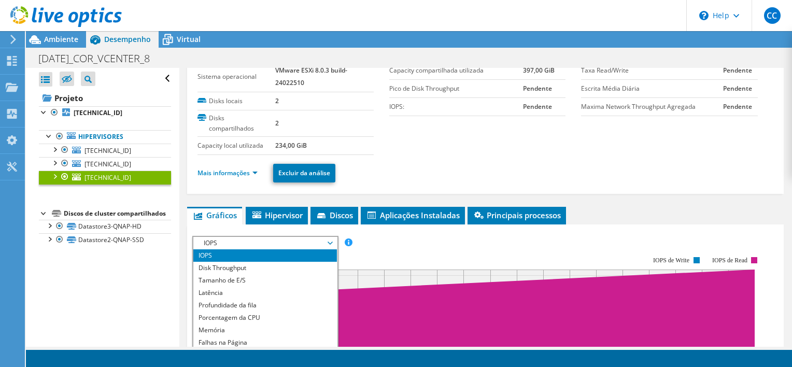
scroll to position [52, 0]
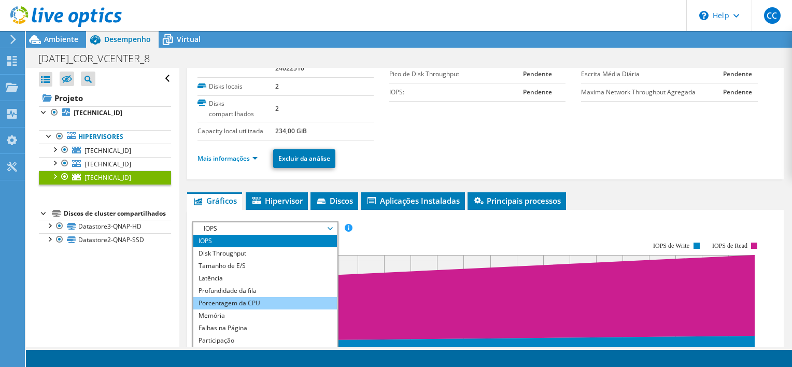
click at [276, 302] on li "Porcentagem da CPU" at bounding box center [265, 303] width 144 height 12
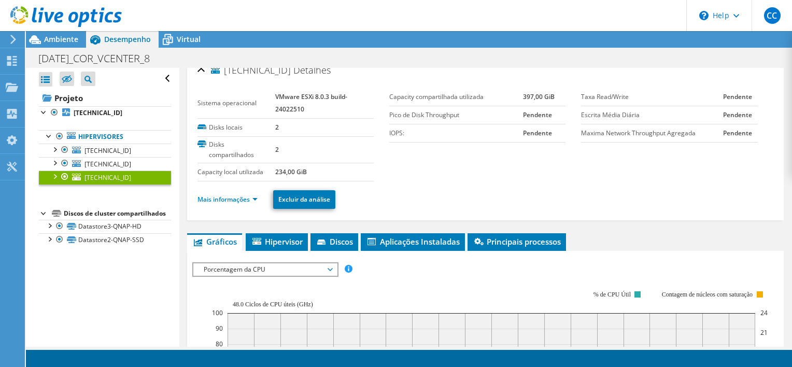
scroll to position [0, 0]
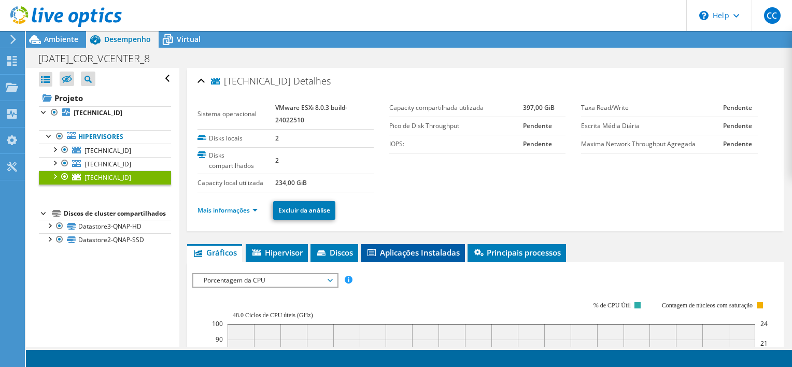
click at [410, 247] on span "Aplicações Instaladas" at bounding box center [413, 252] width 94 height 10
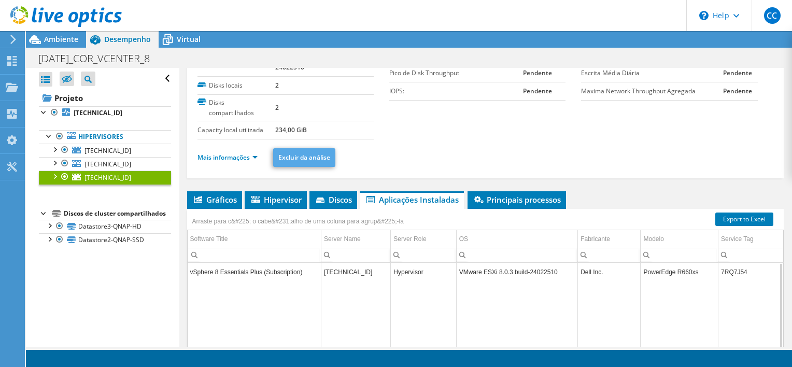
scroll to position [52, 0]
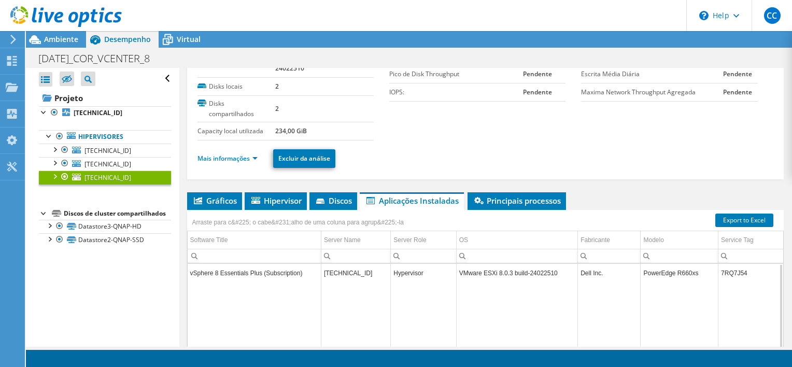
click at [451, 129] on section "Sistema operacional VMware ESXi 8.0.3 build-24022510 Disks locais 2 Disks compa…" at bounding box center [389, 93] width 384 height 93
click at [59, 35] on span "Ambiente" at bounding box center [61, 39] width 34 height 10
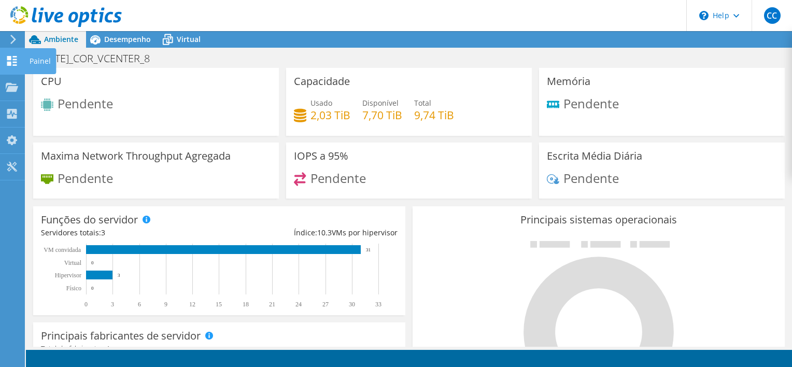
click at [12, 56] on icon at bounding box center [12, 61] width 12 height 10
